Goal: Communication & Community: Ask a question

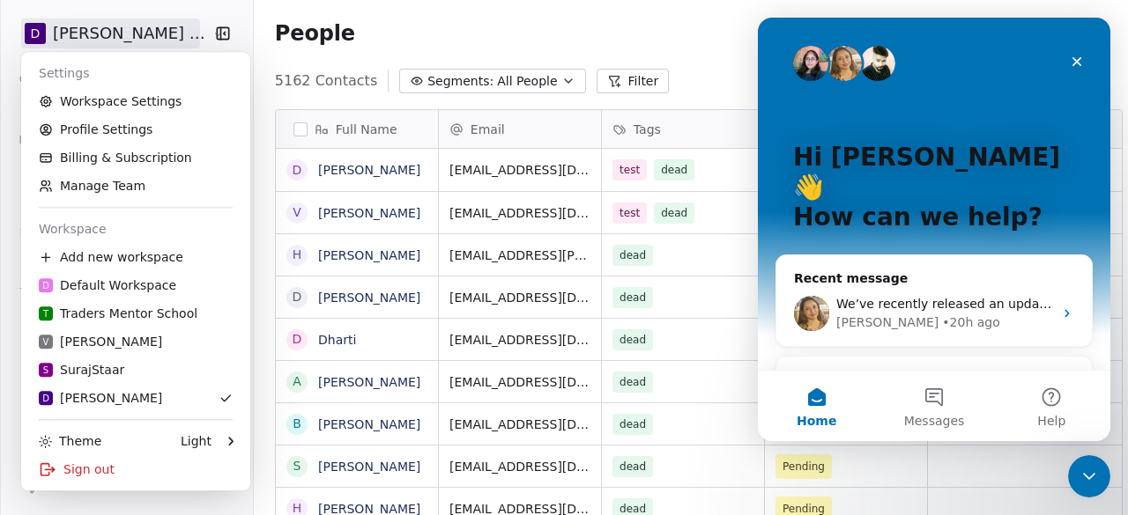
scroll to position [440, 876]
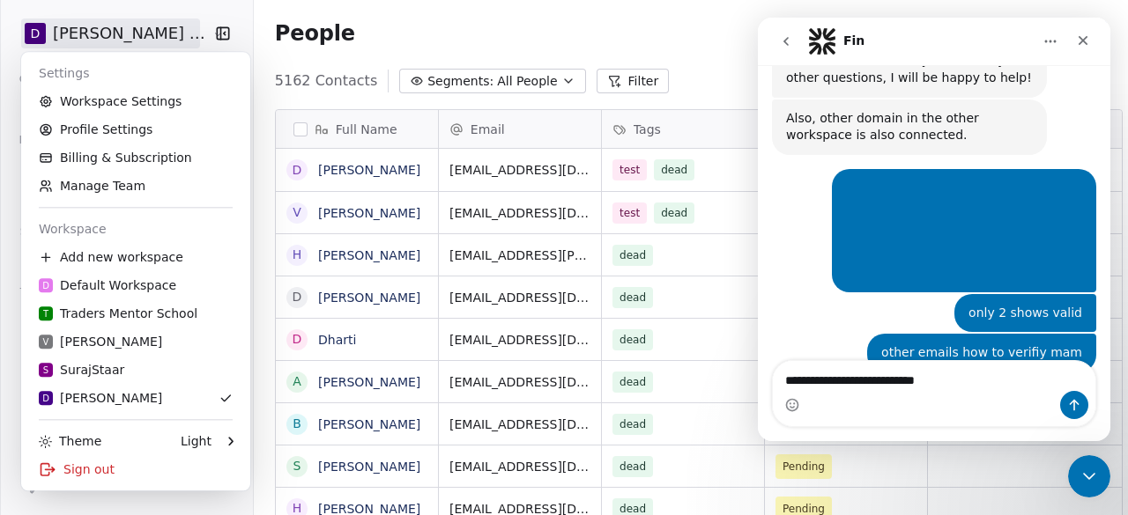
scroll to position [986, 0]
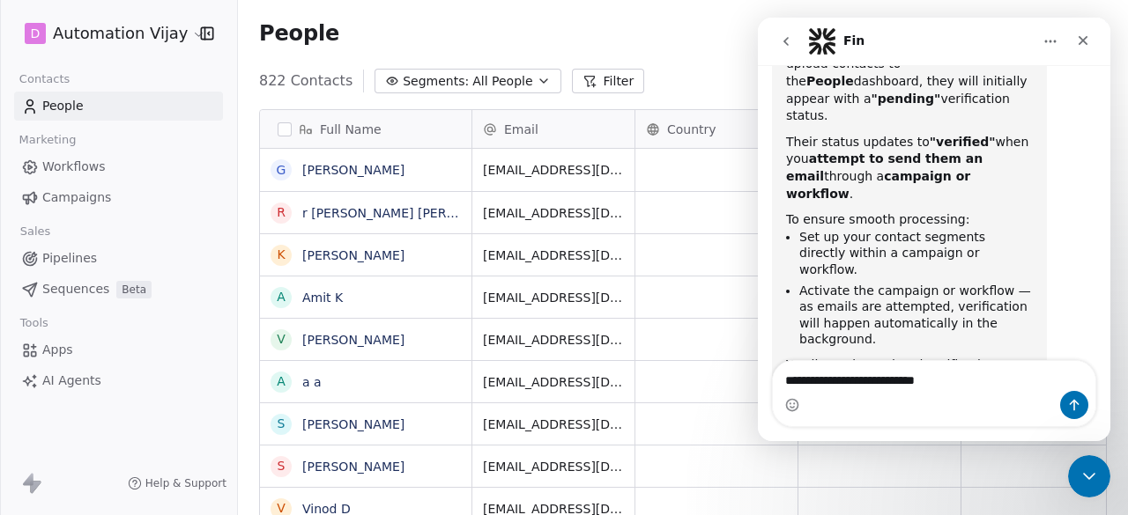
scroll to position [1234, 0]
click at [978, 373] on textarea "**********" at bounding box center [934, 376] width 323 height 30
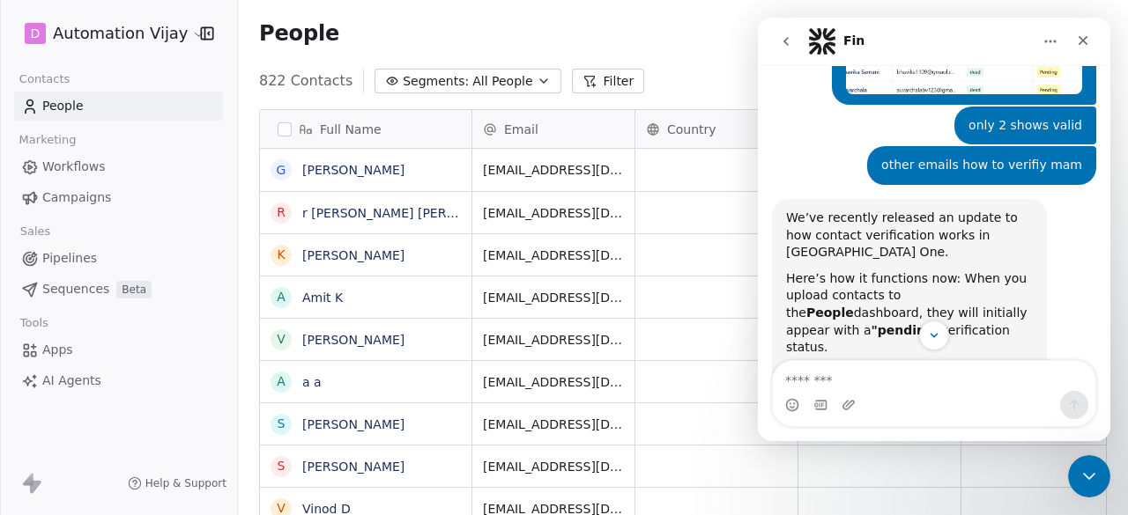
scroll to position [1001, 0]
click at [1082, 481] on icon "Close Intercom Messenger" at bounding box center [1088, 476] width 21 height 21
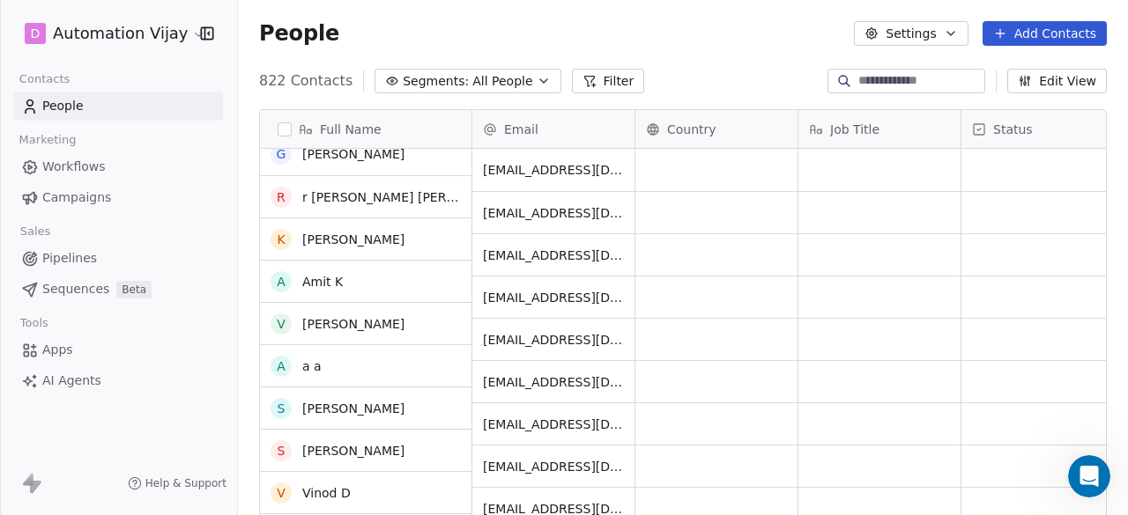
scroll to position [0, 0]
